Goal: Check status

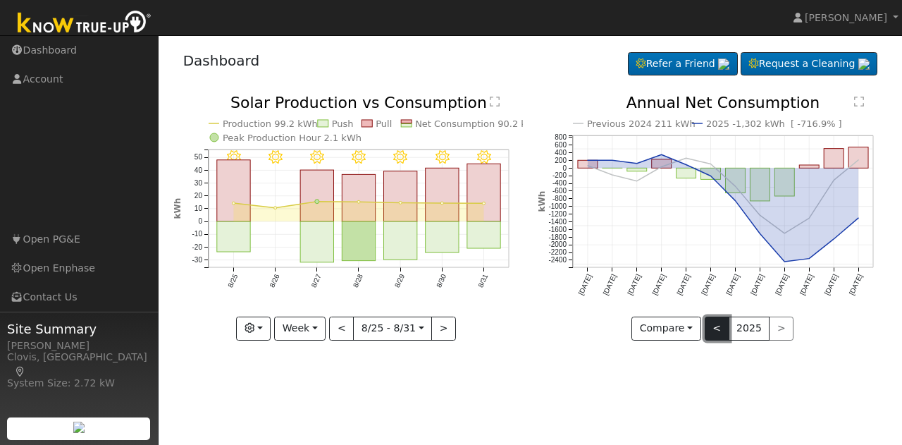
click at [715, 330] on button "<" at bounding box center [717, 328] width 25 height 24
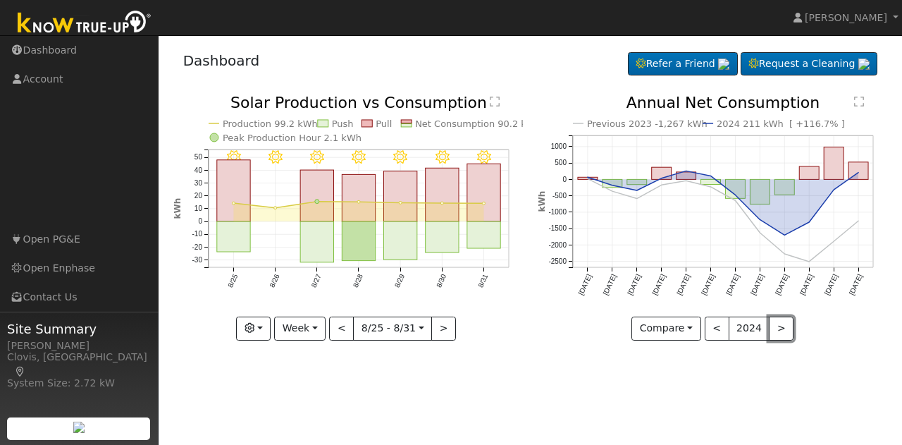
click at [777, 336] on button ">" at bounding box center [781, 328] width 25 height 24
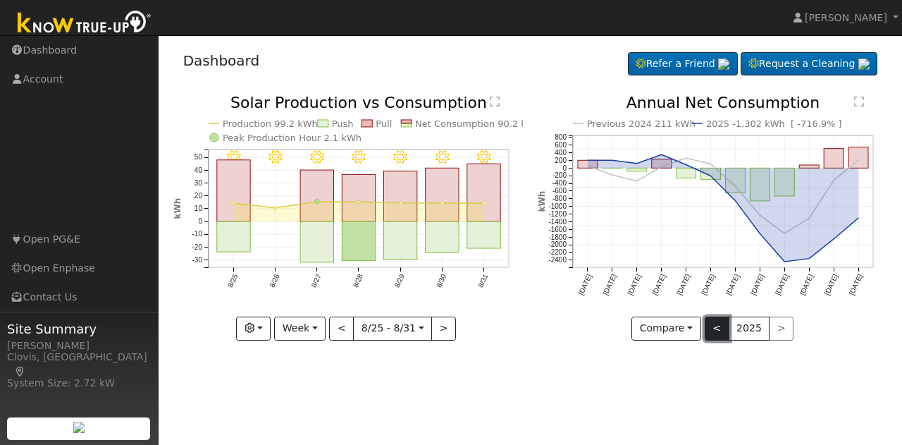
click at [717, 331] on button "<" at bounding box center [717, 328] width 25 height 24
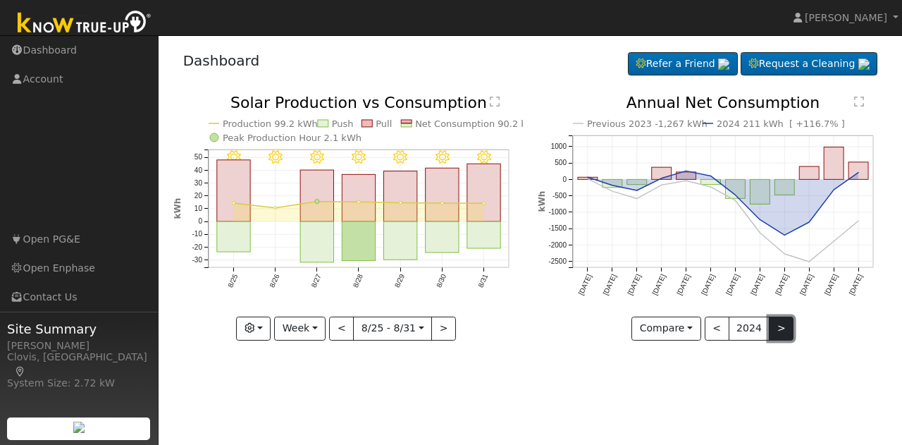
click at [784, 328] on button ">" at bounding box center [781, 328] width 25 height 24
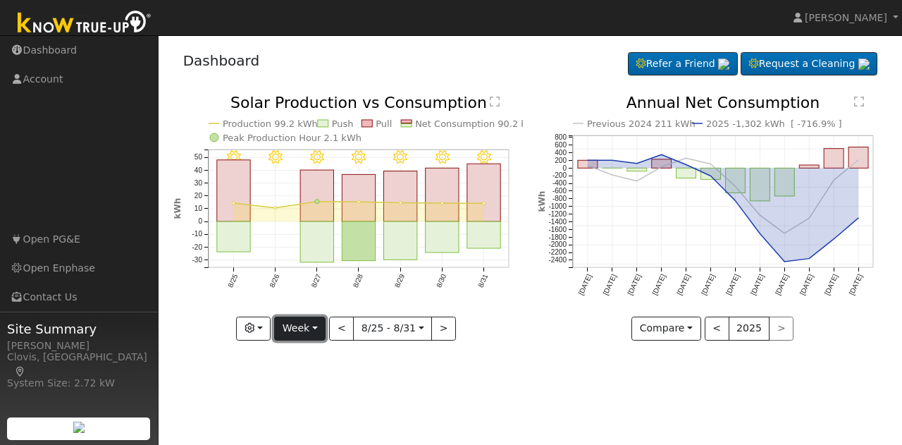
click at [316, 329] on button "Week" at bounding box center [299, 328] width 51 height 24
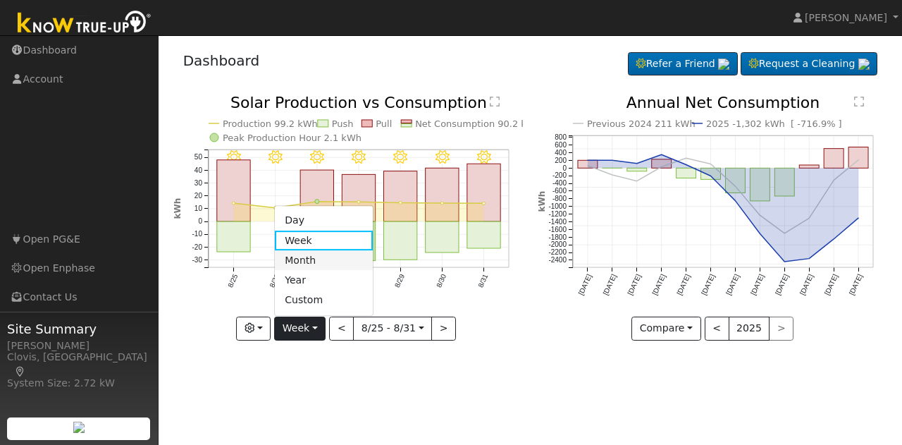
click at [308, 255] on link "Month" at bounding box center [324, 260] width 98 height 20
type input "[DATE]"
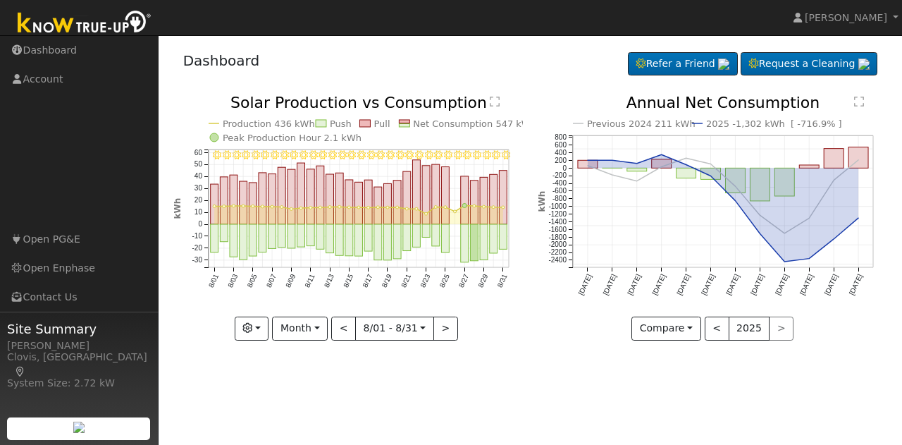
click at [780, 332] on div "< 2025 >" at bounding box center [750, 328] width 90 height 24
click at [775, 329] on div "< 2025 >" at bounding box center [750, 328] width 90 height 24
click at [725, 331] on button "<" at bounding box center [717, 328] width 25 height 24
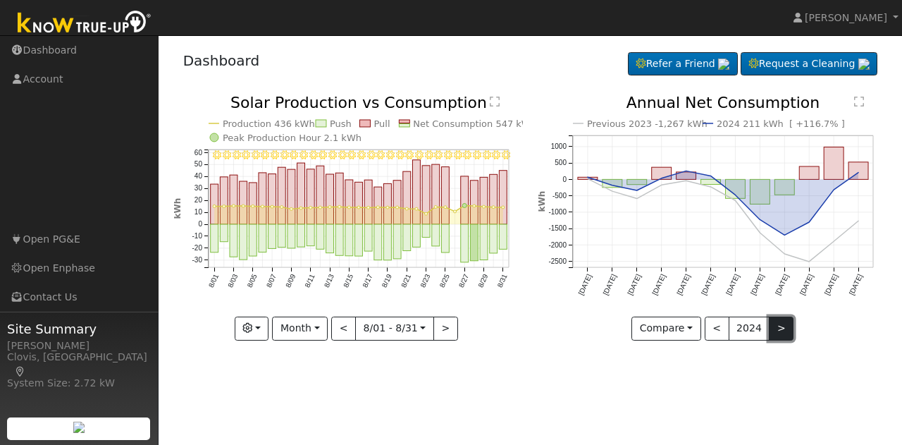
click at [778, 329] on button ">" at bounding box center [781, 328] width 25 height 24
